Goal: Navigation & Orientation: Find specific page/section

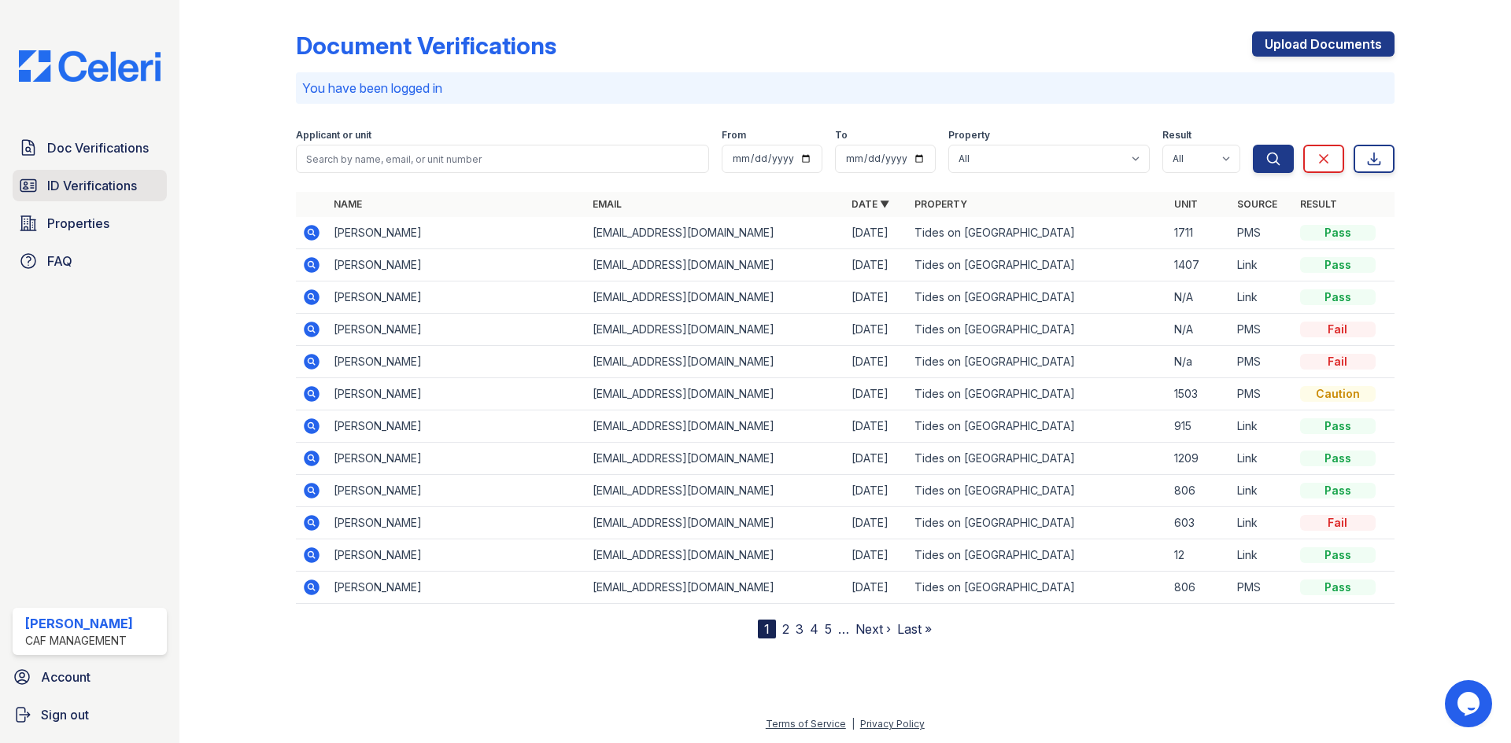
click at [111, 186] on span "ID Verifications" at bounding box center [92, 185] width 90 height 19
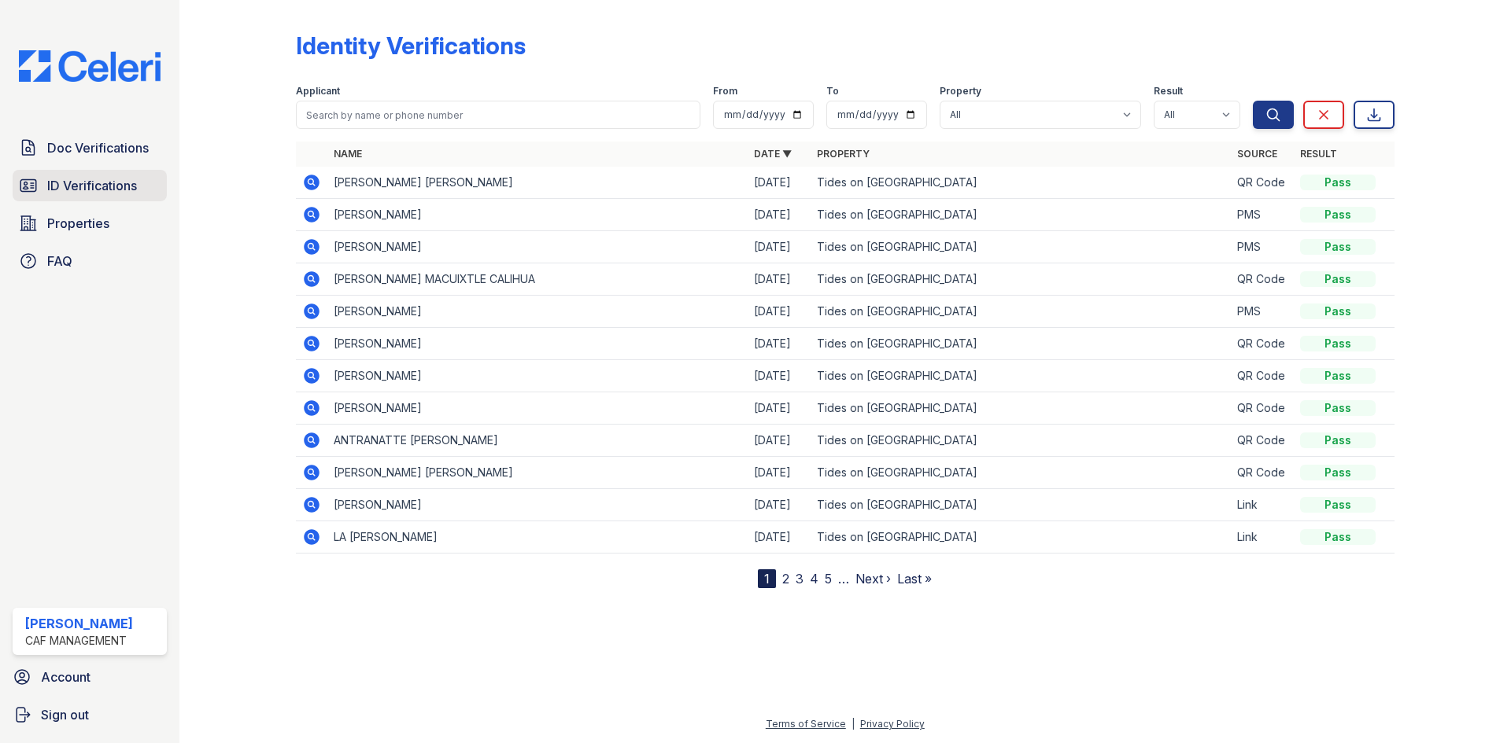
click at [119, 174] on link "ID Verifications" at bounding box center [90, 185] width 154 height 31
click at [112, 181] on span "ID Verifications" at bounding box center [92, 185] width 90 height 19
click at [140, 188] on link "ID Verifications" at bounding box center [90, 185] width 154 height 31
